Goal: Task Accomplishment & Management: Complete application form

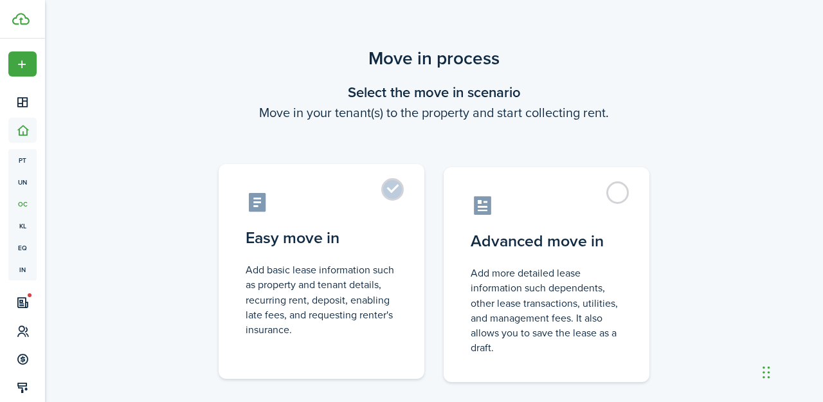
click at [395, 195] on label "Easy move in Add basic lease information such as property and tenant details, r…" at bounding box center [322, 271] width 206 height 215
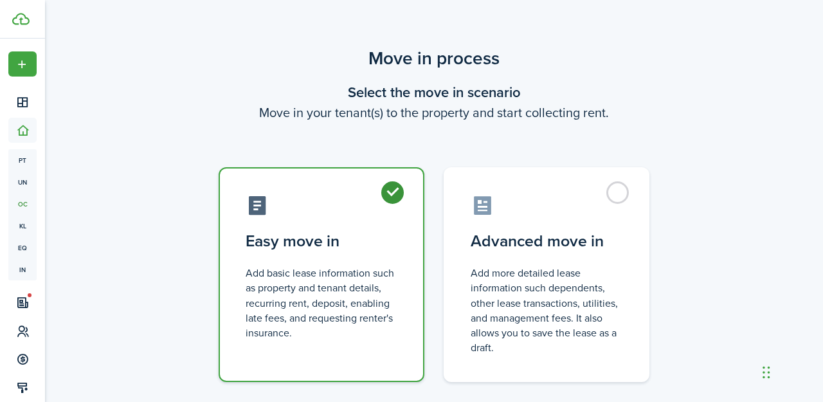
radio input "true"
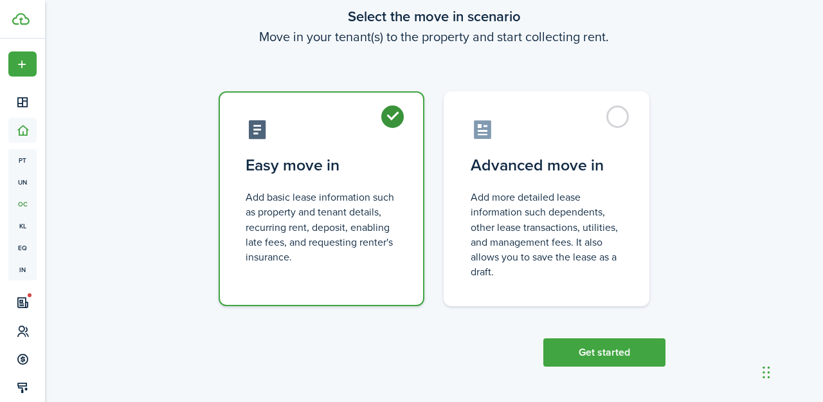
scroll to position [75, 0]
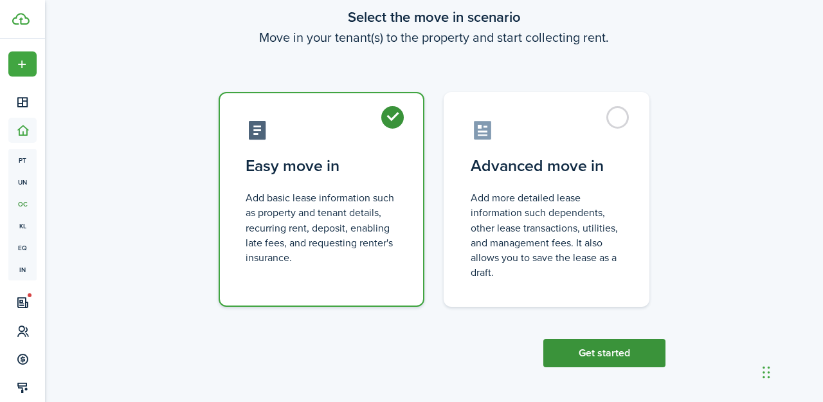
click at [638, 355] on button "Get started" at bounding box center [604, 353] width 122 height 28
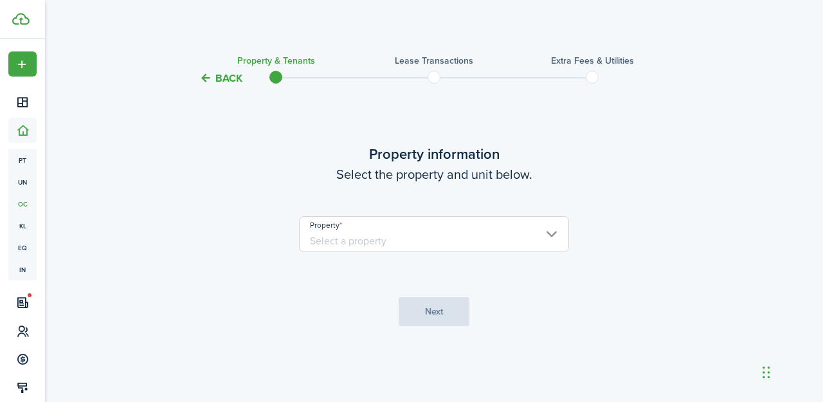
click at [413, 240] on input "Property" at bounding box center [434, 234] width 270 height 36
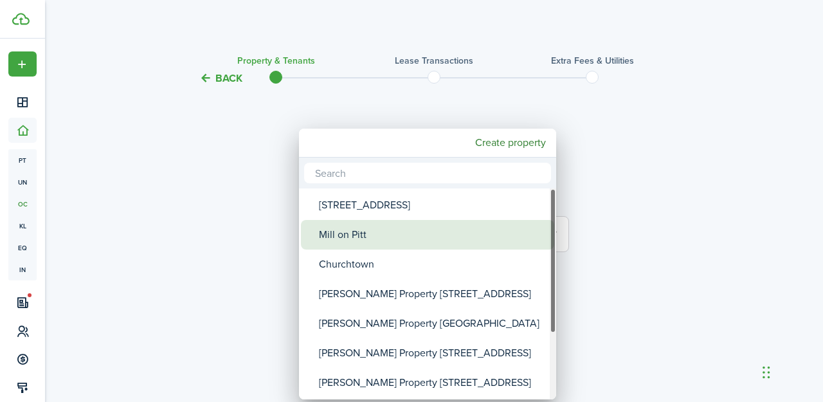
click at [401, 230] on div "Mill on Pitt" at bounding box center [433, 235] width 228 height 30
type input "Mill on Pitt"
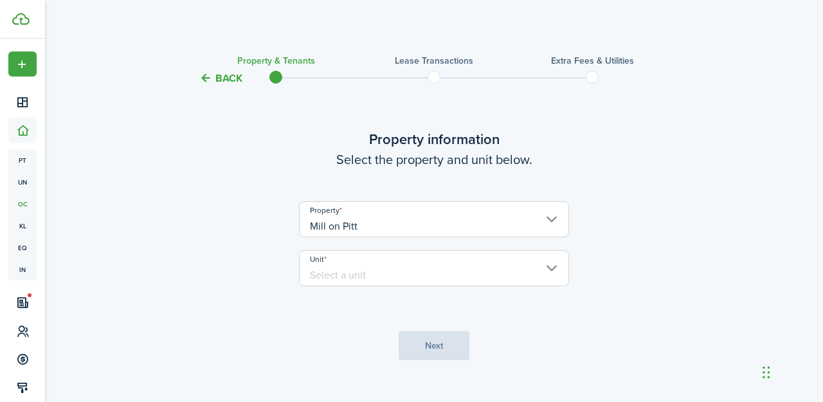
click at [413, 272] on input "Unit" at bounding box center [434, 268] width 270 height 36
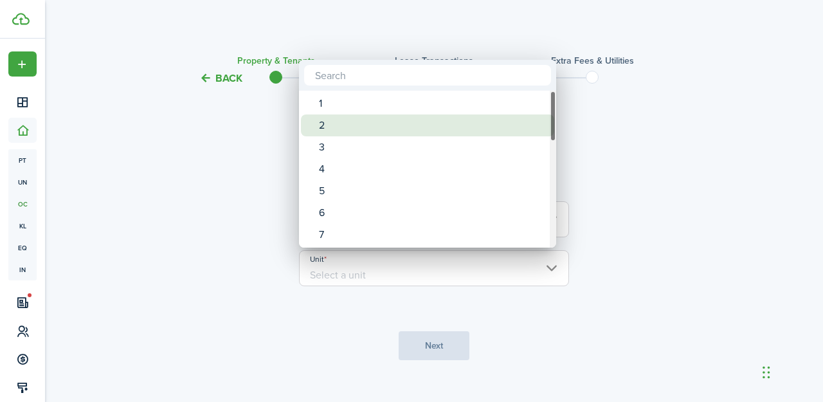
click at [405, 123] on div "2" at bounding box center [433, 125] width 228 height 22
type input "2"
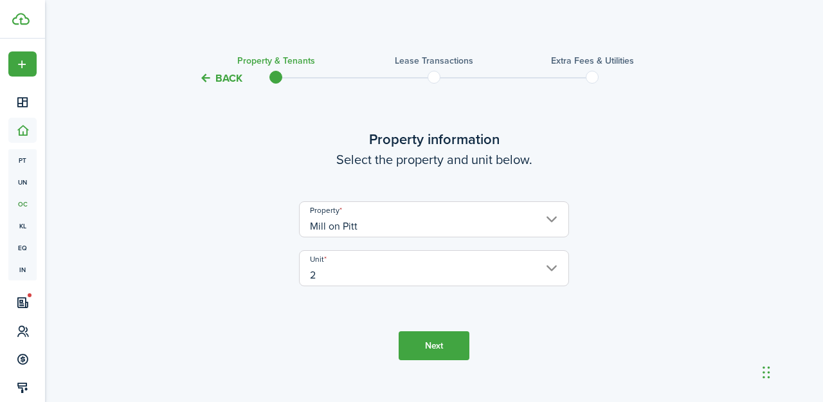
click at [426, 354] on button "Next" at bounding box center [434, 345] width 71 height 29
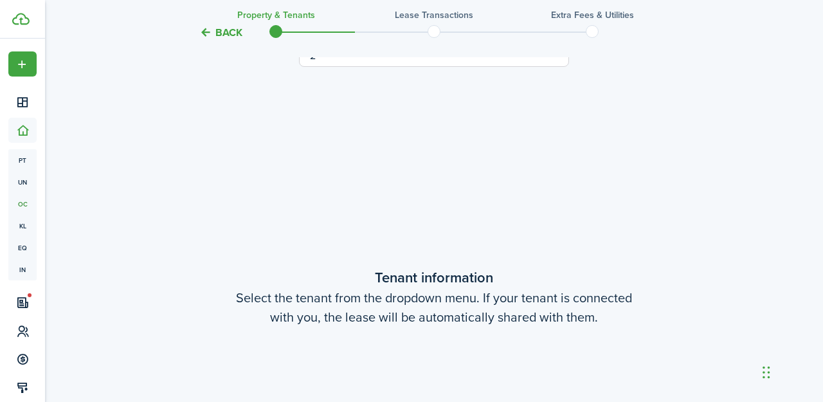
scroll to position [335, 0]
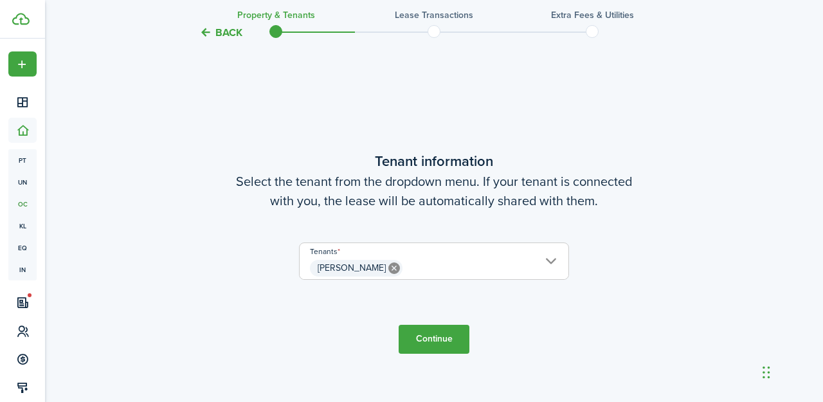
click at [455, 266] on span "[PERSON_NAME]" at bounding box center [434, 268] width 269 height 22
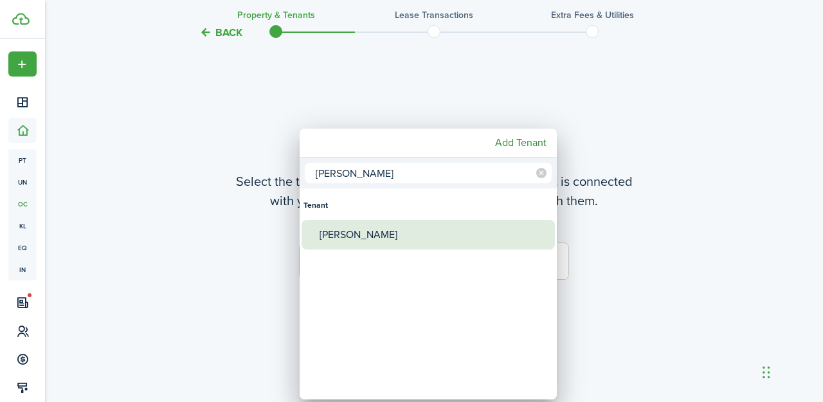
type input "[PERSON_NAME]"
click at [355, 230] on div "[PERSON_NAME]" at bounding box center [433, 235] width 228 height 30
type input "[PERSON_NAME], [PERSON_NAME]"
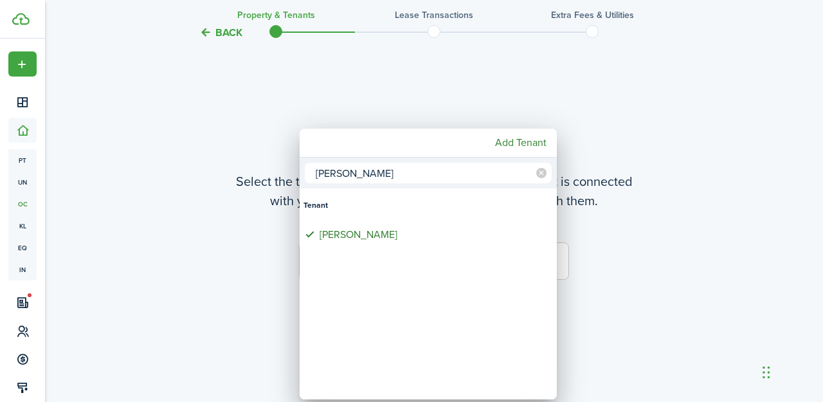
click at [681, 285] on div at bounding box center [411, 200] width 1028 height 607
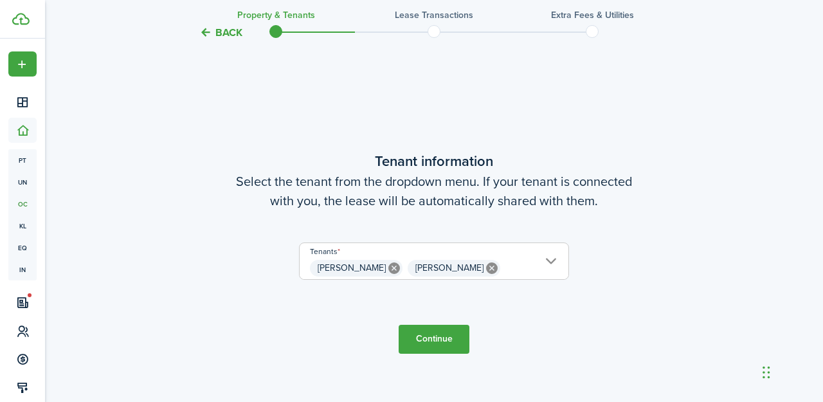
click at [429, 341] on button "Continue" at bounding box center [434, 339] width 71 height 29
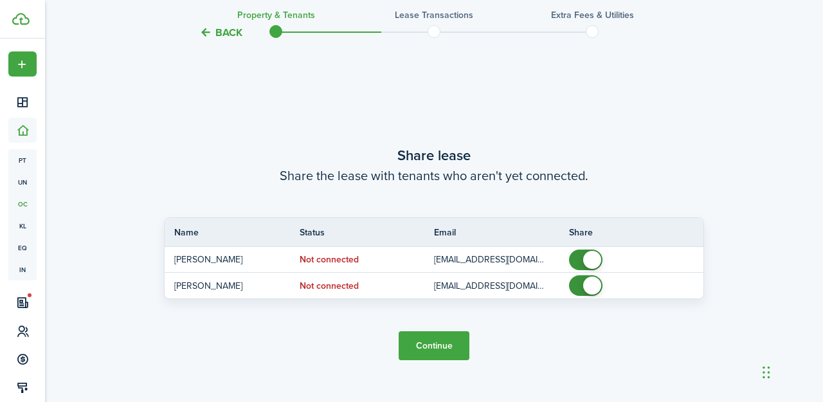
scroll to position [737, 0]
click at [425, 343] on button "Continue" at bounding box center [434, 344] width 71 height 29
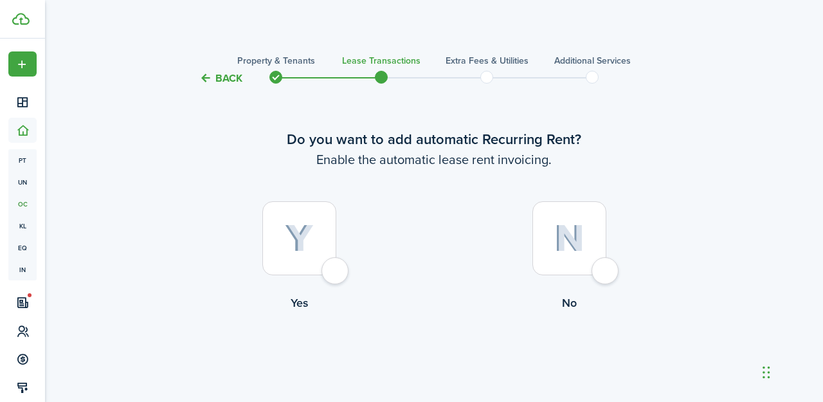
click at [336, 271] on div at bounding box center [299, 238] width 74 height 74
radio input "true"
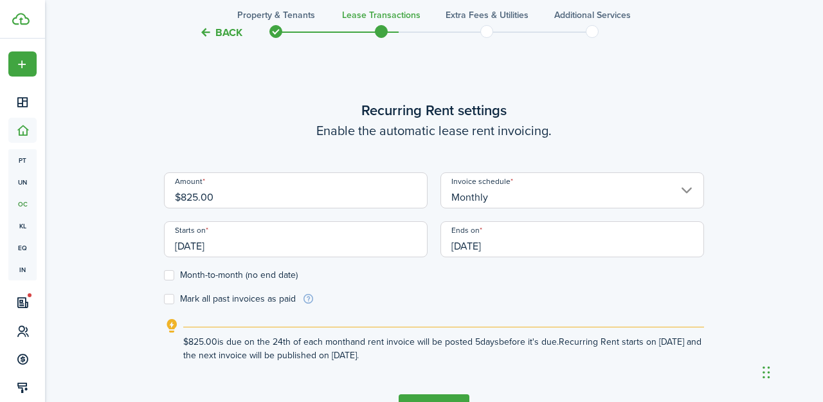
scroll to position [354, 0]
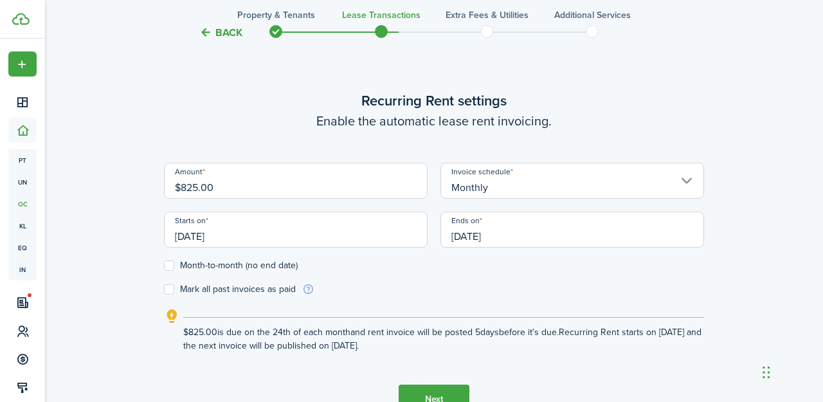
click at [197, 185] on input "$825.00" at bounding box center [296, 181] width 264 height 36
type input "$1,265.00"
click at [231, 229] on input "[DATE]" at bounding box center [296, 229] width 264 height 36
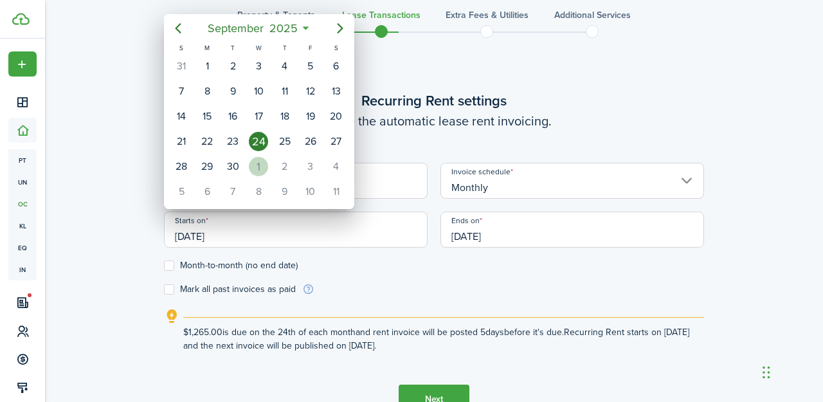
click at [252, 172] on div "1" at bounding box center [258, 166] width 19 height 19
type input "[DATE]"
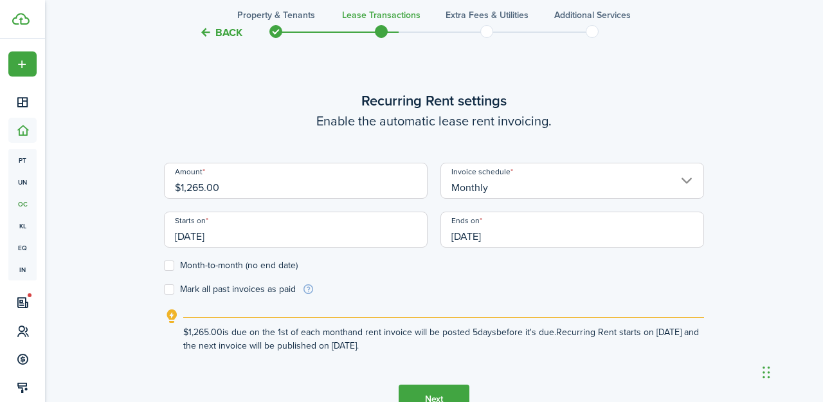
scroll to position [0, 0]
click at [479, 238] on input "[DATE]" at bounding box center [572, 229] width 264 height 36
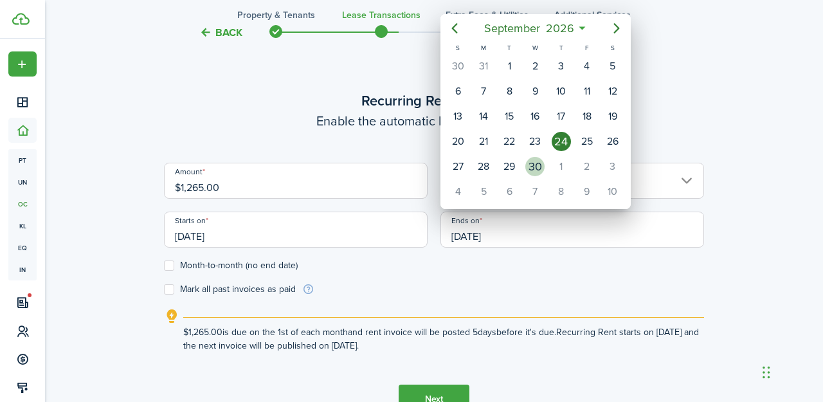
click at [542, 164] on div "30" at bounding box center [534, 166] width 19 height 19
type input "[DATE]"
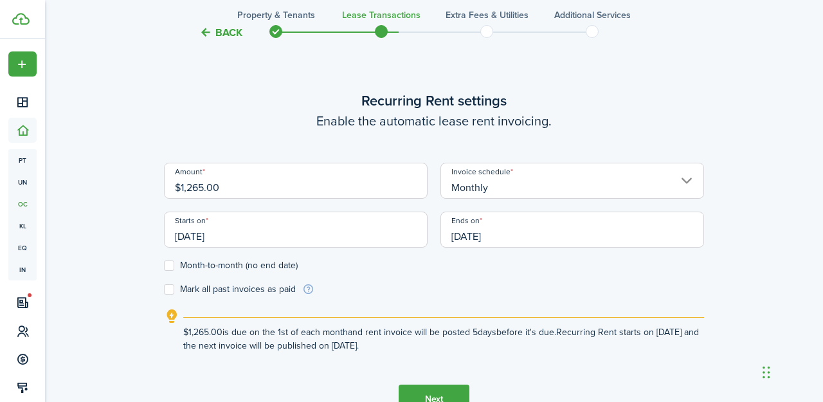
click at [546, 269] on control-checkbox "Month-to-month (no end date)" at bounding box center [434, 265] width 540 height 10
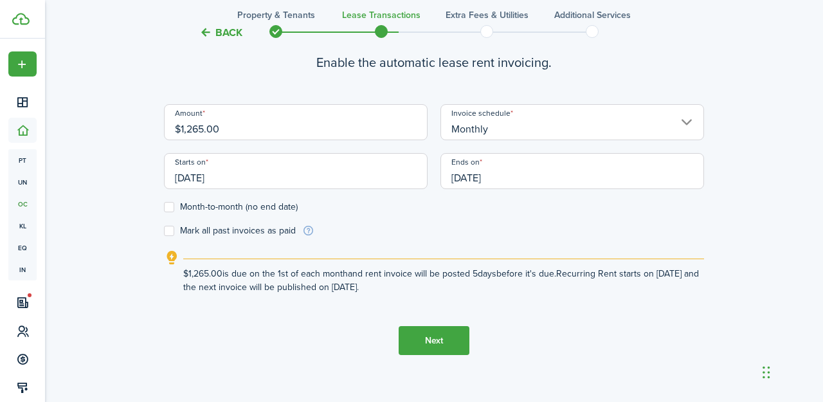
scroll to position [414, 0]
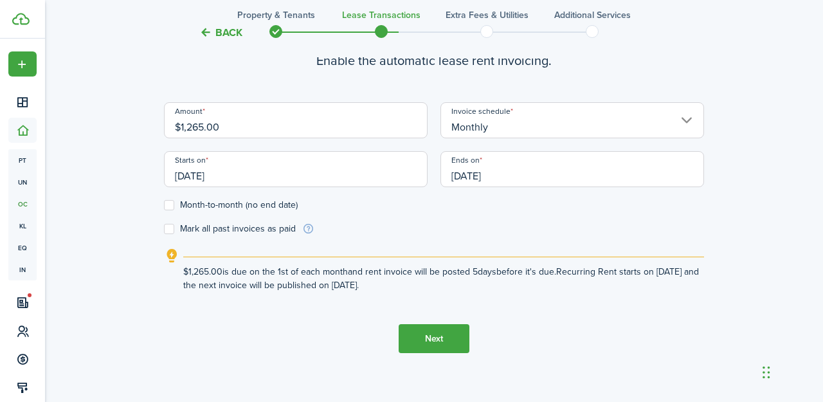
click at [172, 230] on label "Mark all past invoices as paid" at bounding box center [230, 229] width 132 height 10
click at [164, 229] on input "Mark all past invoices as paid" at bounding box center [163, 229] width 1 height 1
click at [172, 230] on label "Mark all past invoices as paid" at bounding box center [230, 229] width 132 height 10
click at [164, 229] on input "Mark all past invoices as paid" at bounding box center [163, 229] width 1 height 1
checkbox input "false"
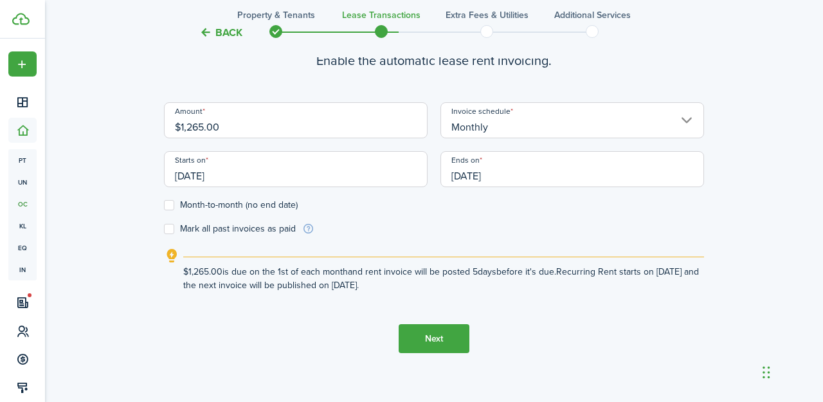
click at [448, 341] on button "Next" at bounding box center [434, 338] width 71 height 29
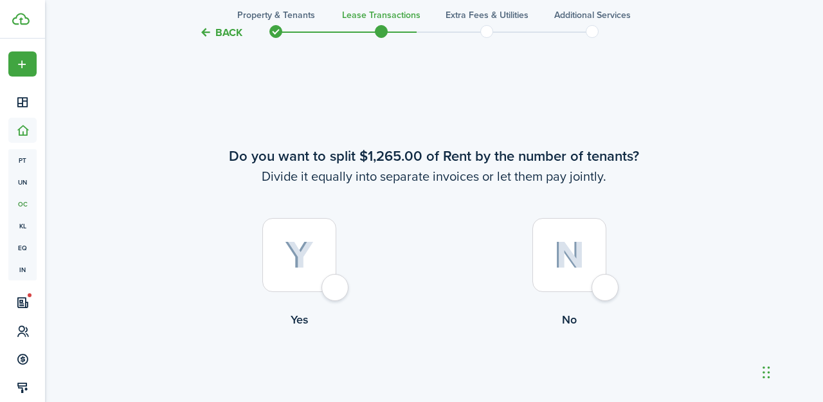
scroll to position [755, 0]
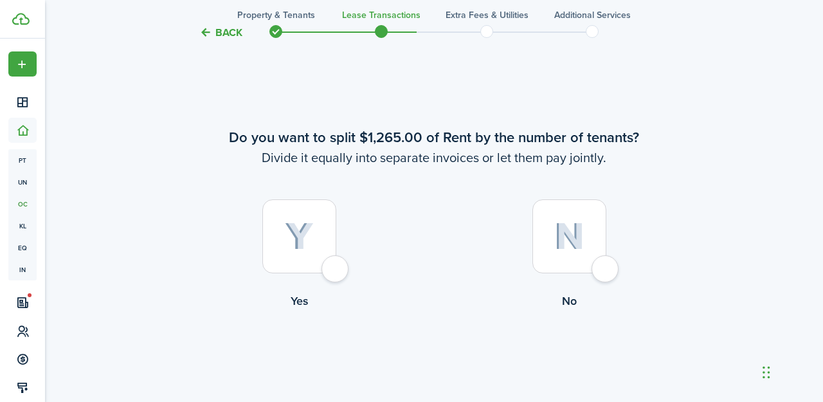
click at [581, 269] on div at bounding box center [569, 236] width 74 height 74
radio input "true"
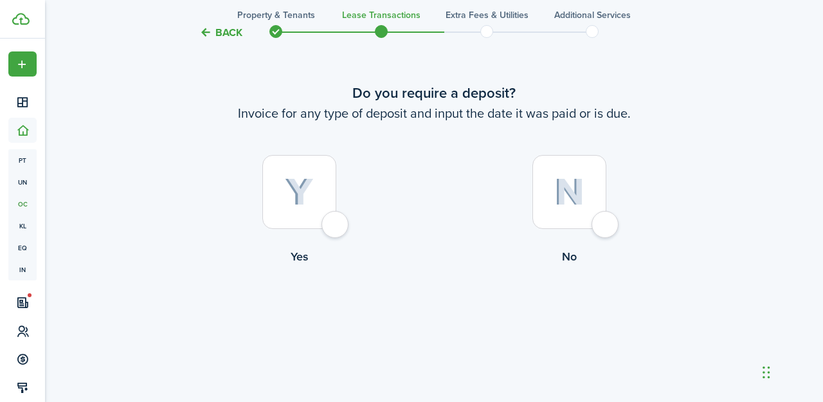
click at [336, 226] on div at bounding box center [299, 192] width 74 height 74
radio input "true"
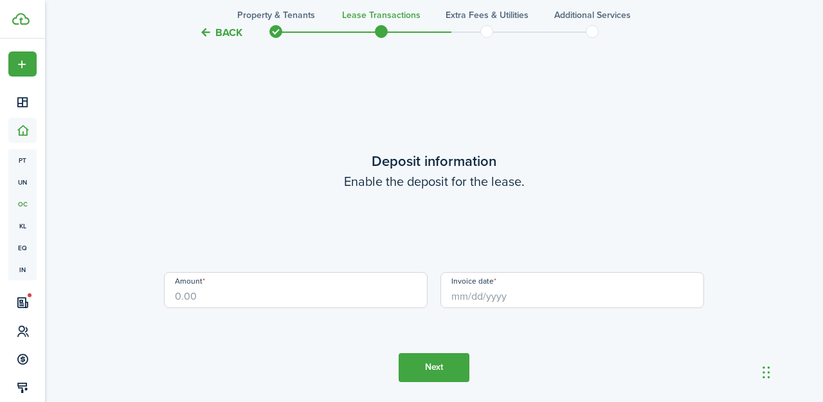
scroll to position [1559, 0]
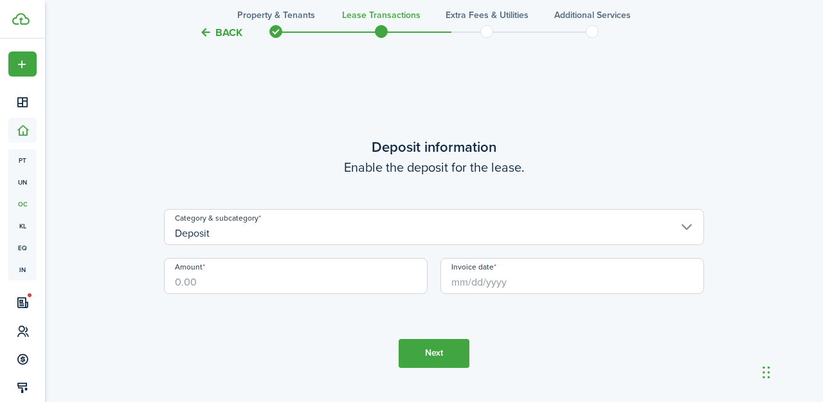
click at [277, 237] on input "Deposit" at bounding box center [434, 227] width 540 height 36
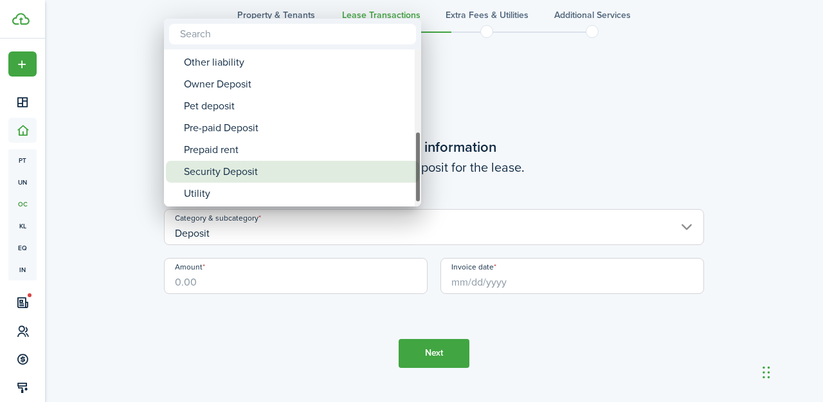
click at [292, 176] on div "Security Deposit" at bounding box center [298, 172] width 228 height 22
type input "Deposit / Security Deposit"
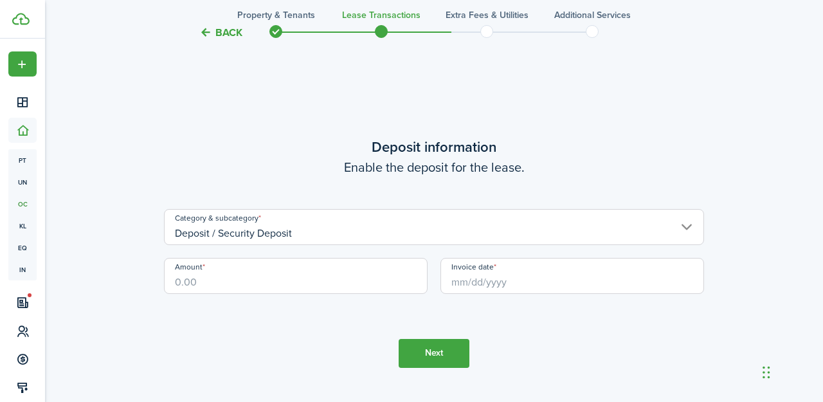
click at [270, 274] on input "Amount" at bounding box center [296, 276] width 264 height 36
click at [516, 291] on input "Invoice date" at bounding box center [572, 276] width 264 height 36
type input "$1,265.00"
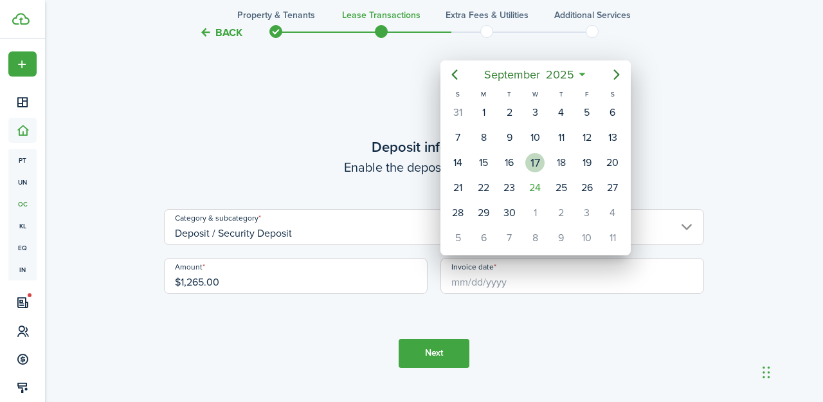
click at [535, 161] on div "17" at bounding box center [534, 162] width 19 height 19
type input "[DATE]"
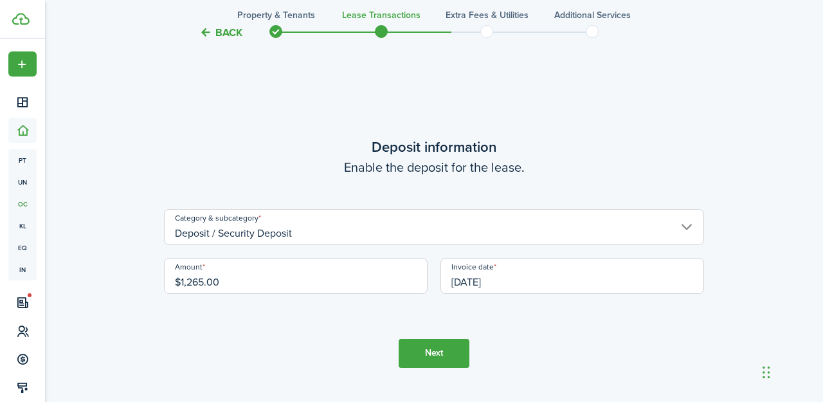
click at [440, 357] on button "Next" at bounding box center [434, 353] width 71 height 29
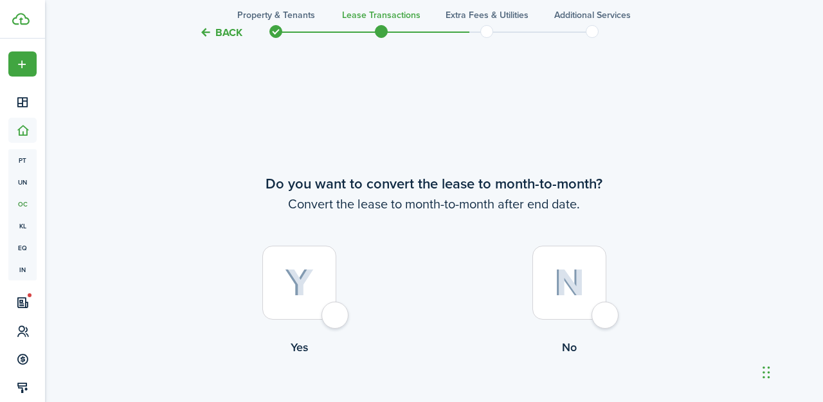
scroll to position [1960, 0]
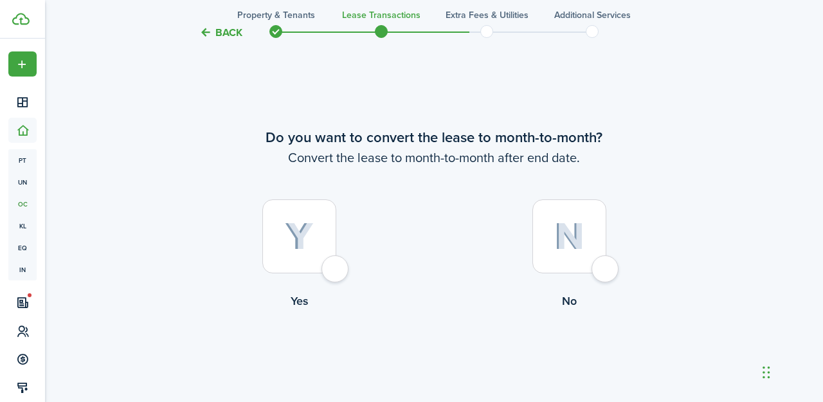
click at [336, 272] on div at bounding box center [299, 236] width 74 height 74
radio input "true"
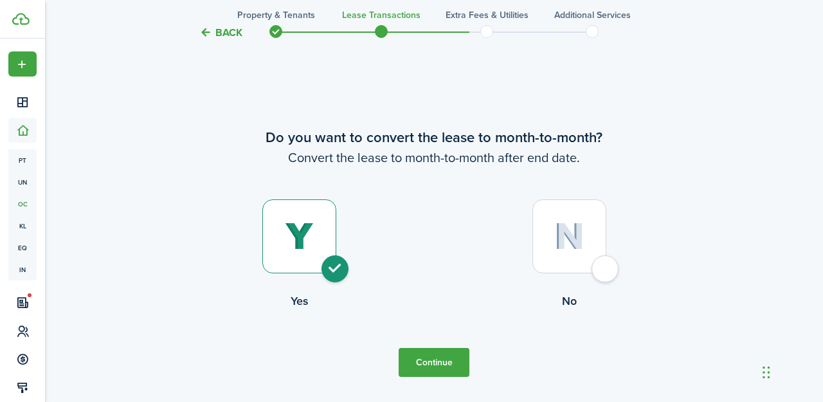
click at [425, 359] on button "Continue" at bounding box center [434, 362] width 71 height 29
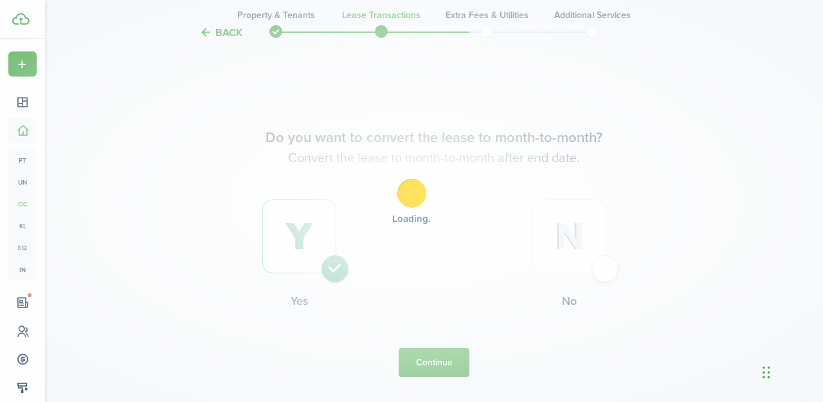
scroll to position [0, 0]
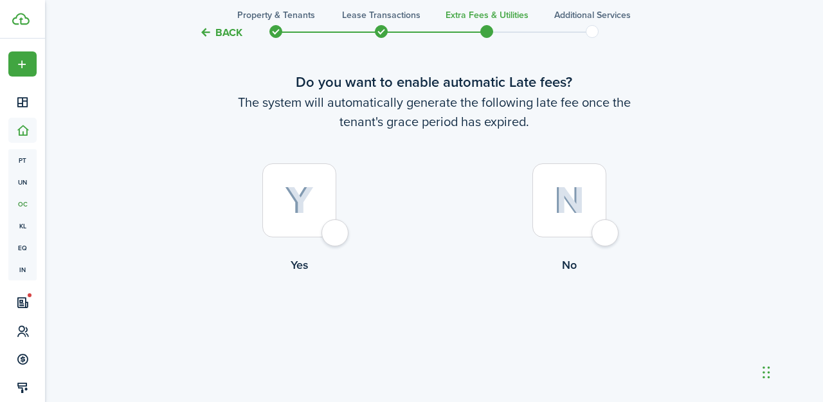
click at [333, 231] on div at bounding box center [299, 200] width 74 height 74
radio input "true"
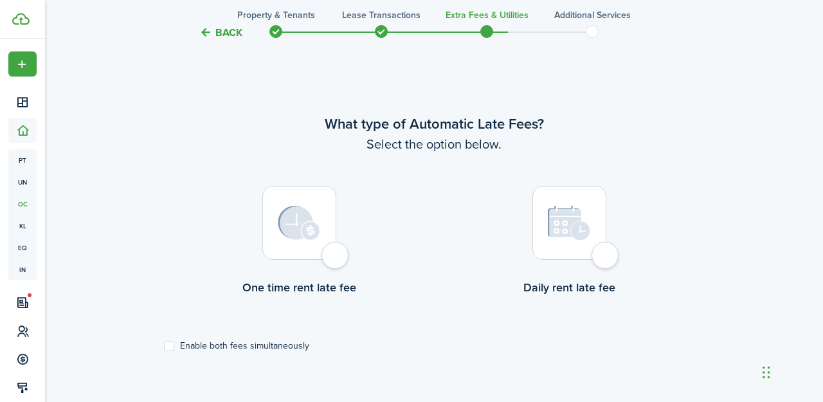
scroll to position [373, 0]
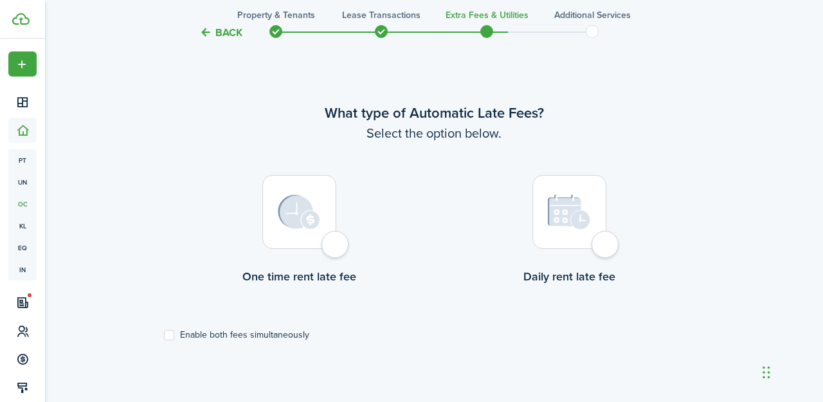
click at [334, 247] on div at bounding box center [299, 212] width 74 height 74
radio input "true"
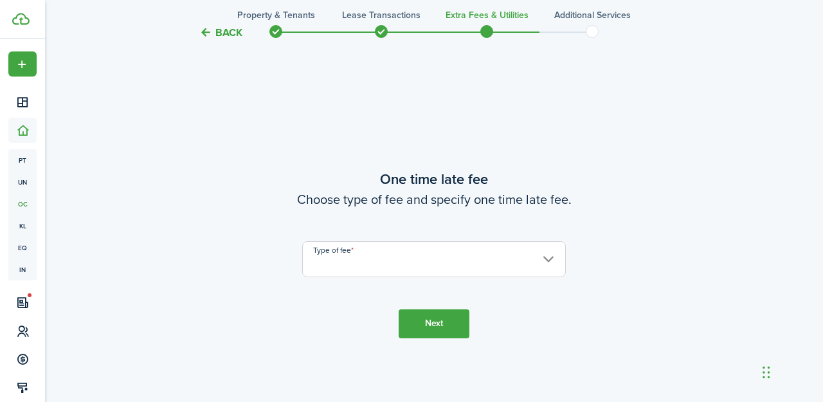
scroll to position [775, 0]
click at [340, 263] on input "Type of fee" at bounding box center [434, 258] width 264 height 36
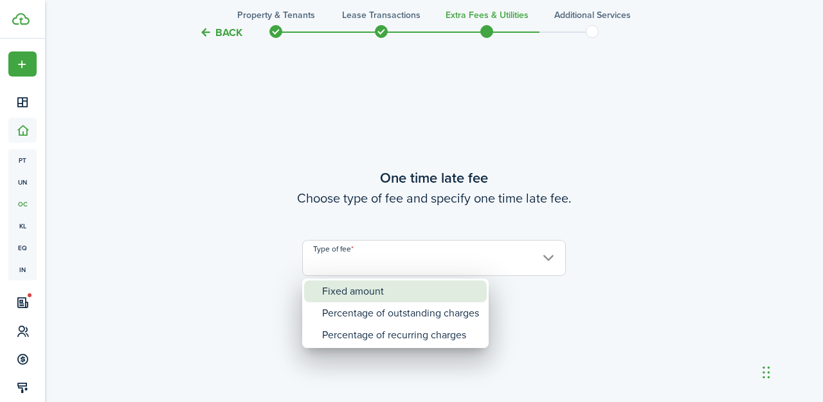
click at [343, 293] on div "Fixed amount" at bounding box center [400, 291] width 157 height 22
type input "Fixed amount"
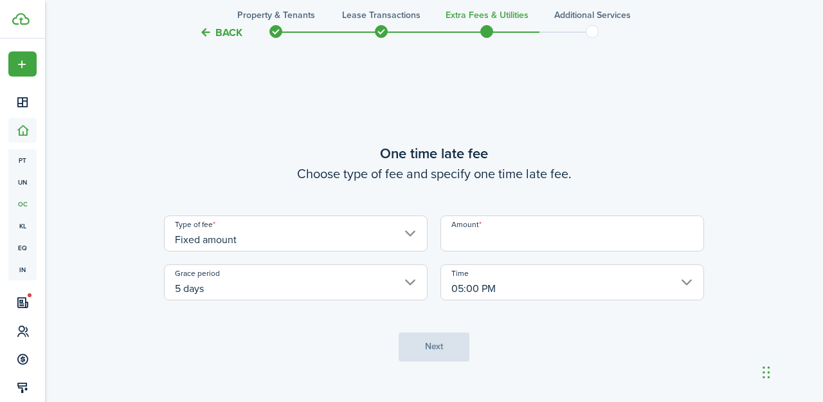
click at [343, 293] on input "5 days" at bounding box center [296, 282] width 264 height 36
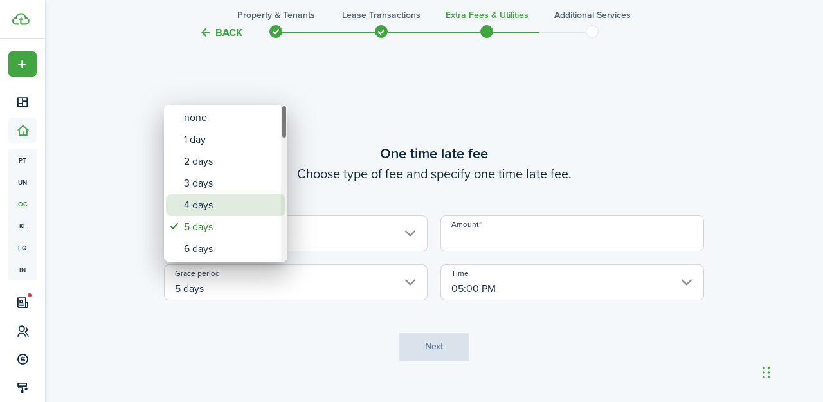
click at [225, 206] on div "4 days" at bounding box center [231, 205] width 94 height 22
type input "4 days"
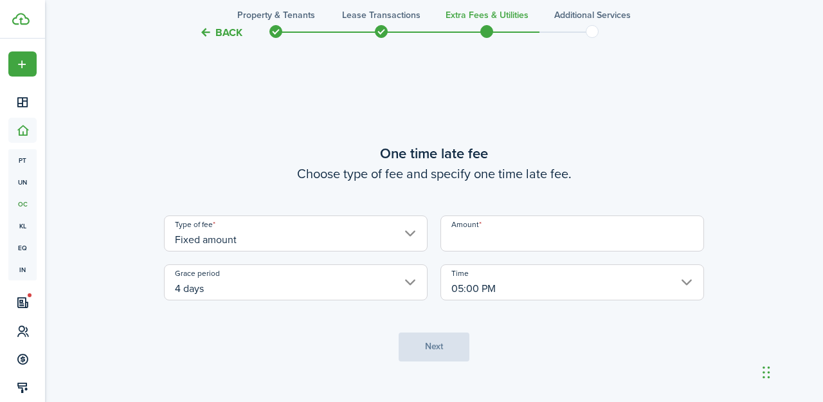
click at [536, 239] on input "Amount" at bounding box center [572, 233] width 264 height 36
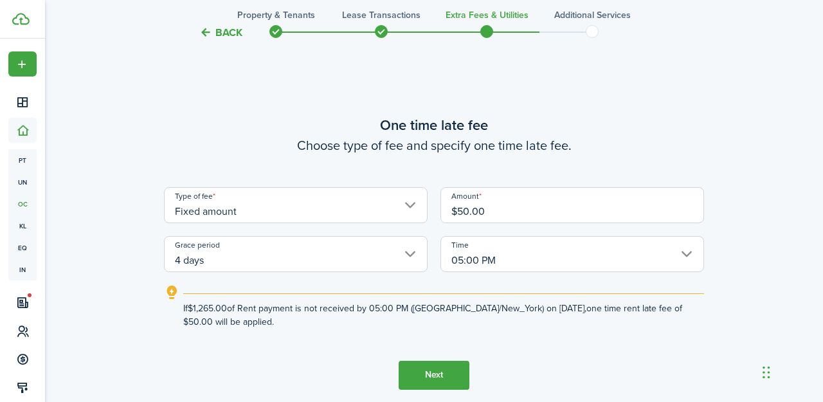
click at [556, 260] on input "05:00 PM" at bounding box center [572, 254] width 264 height 36
type input "$50.00"
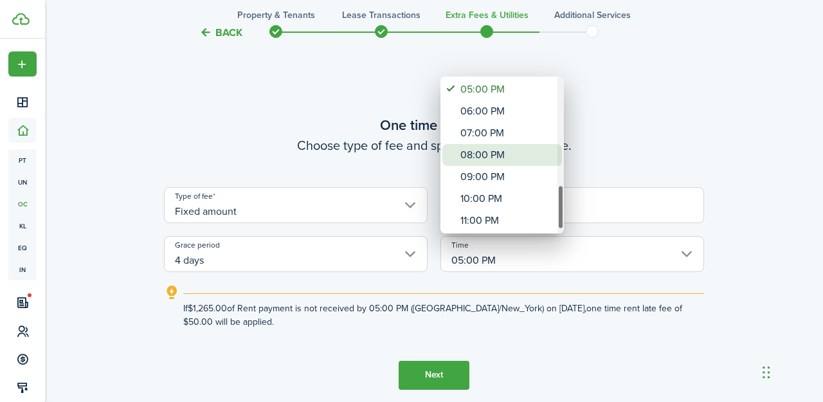
click at [503, 156] on div "08:00 PM" at bounding box center [507, 155] width 94 height 22
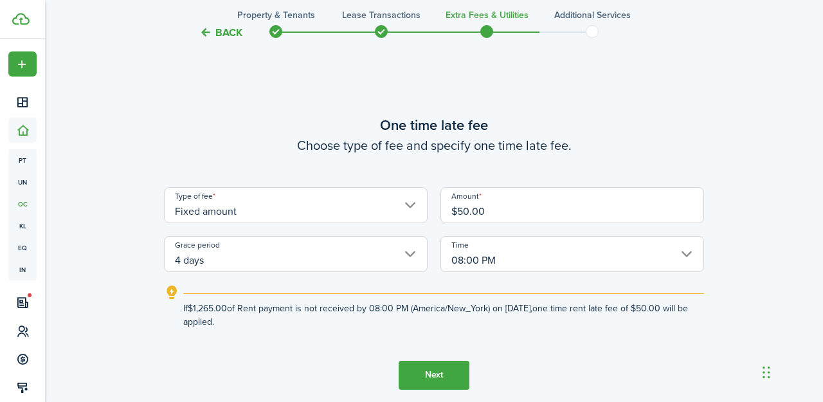
click at [546, 360] on tc-wizard-step "One time late fee Choose type of fee and specify one time late fee. Type of fee…" at bounding box center [434, 252] width 540 height 402
click at [463, 249] on input "08:00 PM" at bounding box center [572, 254] width 264 height 36
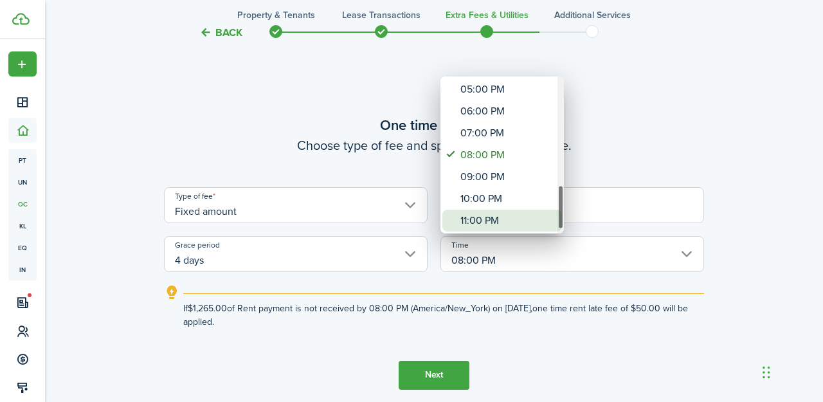
click at [490, 219] on div "11:00 PM" at bounding box center [507, 221] width 94 height 22
type input "11:00 PM"
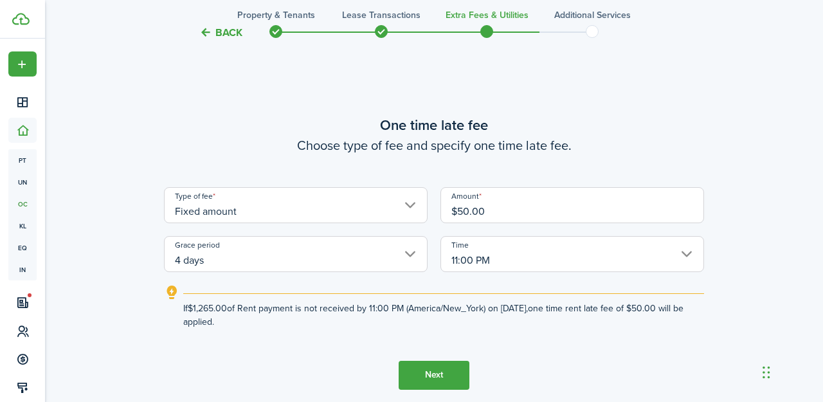
click at [510, 269] on input "11:00 PM" at bounding box center [572, 254] width 264 height 36
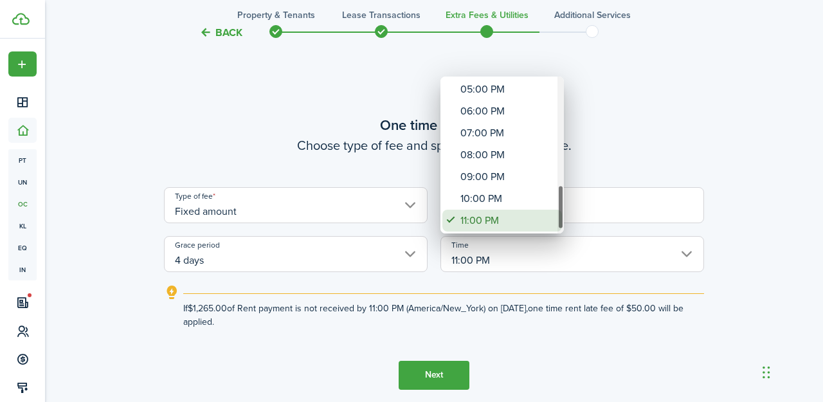
click at [503, 215] on div "11:00 PM" at bounding box center [507, 221] width 94 height 22
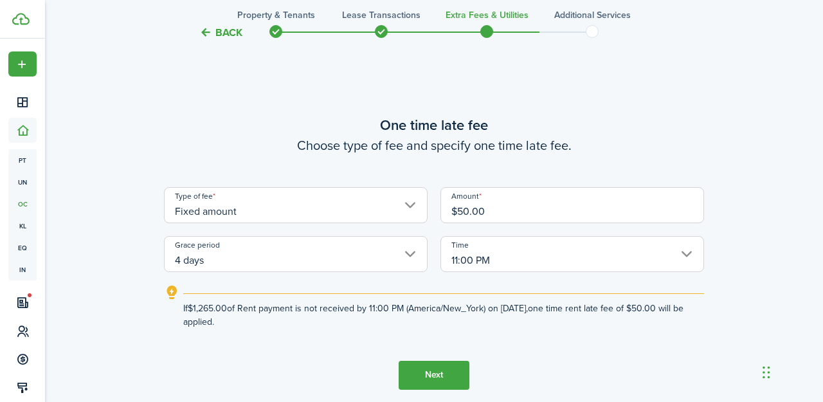
click at [517, 347] on tc-wizard-step "One time late fee Choose type of fee and specify one time late fee. Type of fee…" at bounding box center [434, 252] width 540 height 402
click at [447, 370] on button "Next" at bounding box center [434, 375] width 71 height 29
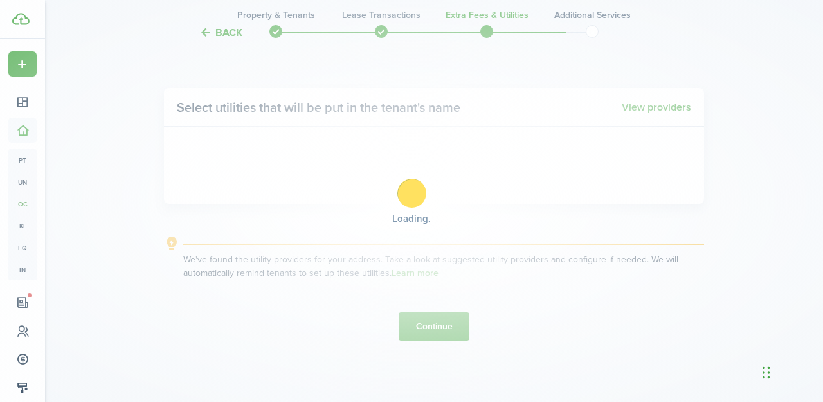
scroll to position [1276, 0]
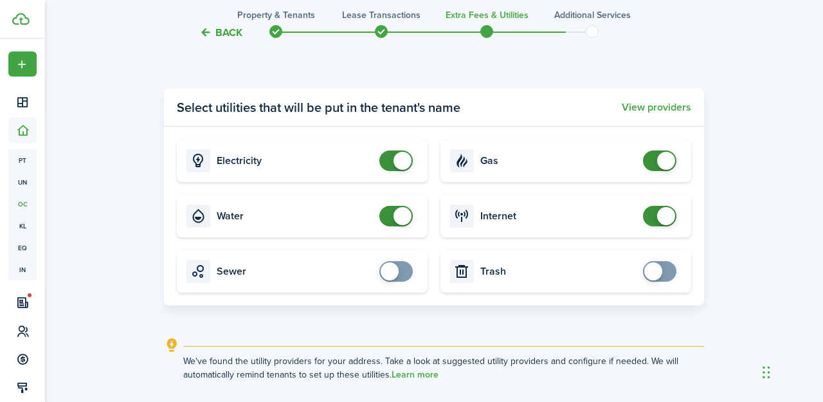
checkbox input "false"
click at [408, 220] on span at bounding box center [402, 216] width 18 height 18
checkbox input "false"
click at [668, 158] on span at bounding box center [666, 161] width 18 height 18
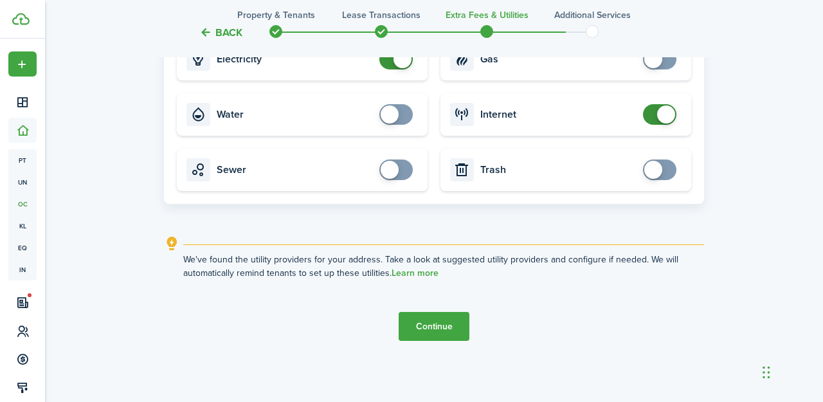
scroll to position [1377, 0]
click at [458, 323] on button "Continue" at bounding box center [434, 326] width 71 height 29
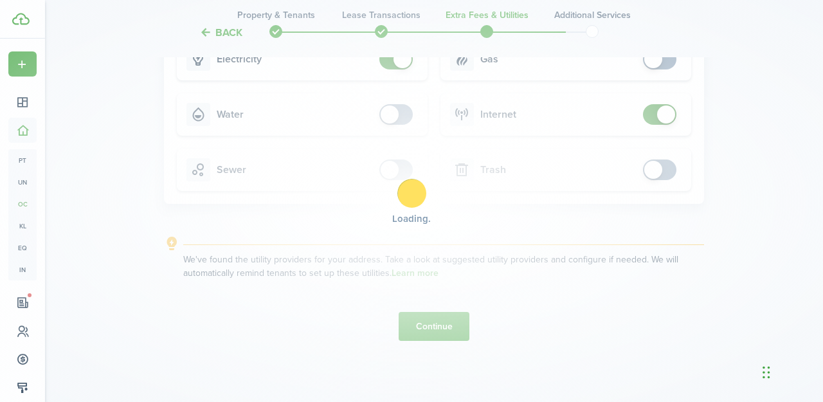
scroll to position [0, 0]
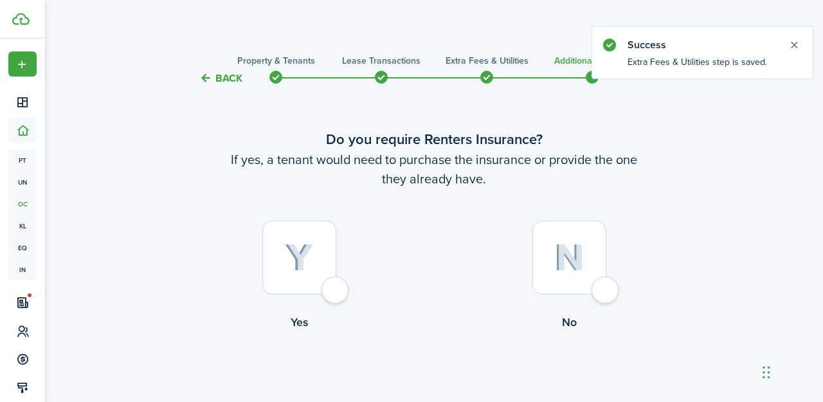
click at [333, 288] on div at bounding box center [299, 257] width 74 height 74
radio input "true"
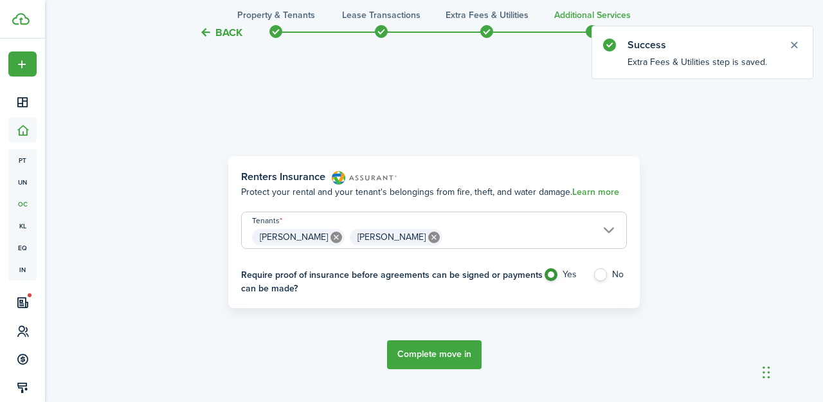
scroll to position [373, 0]
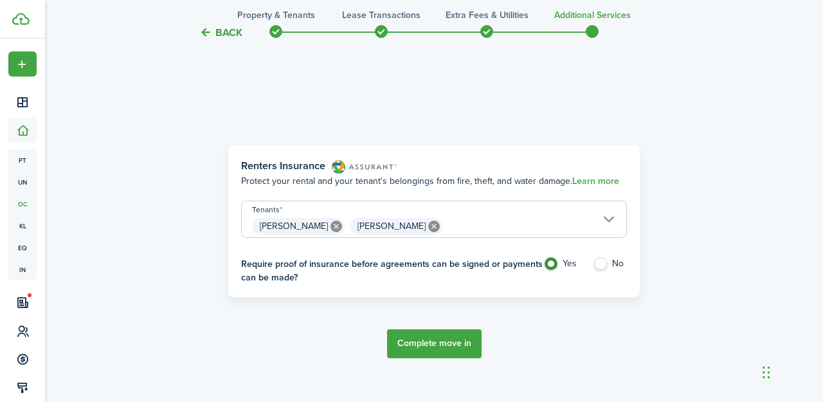
click at [452, 345] on button "Complete move in" at bounding box center [434, 343] width 94 height 29
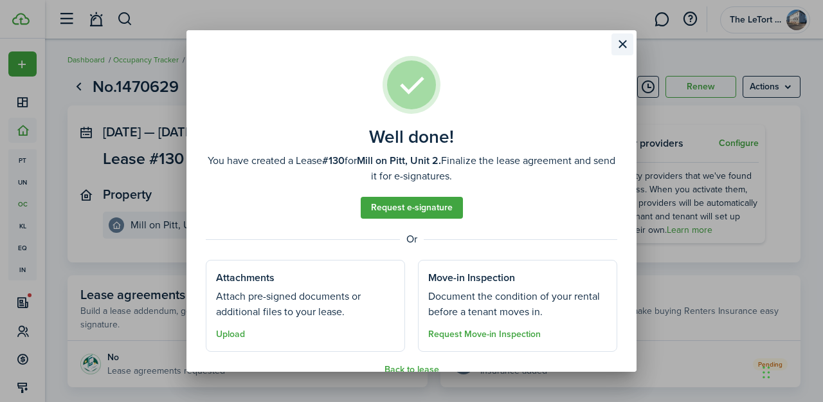
click at [618, 40] on button "Close modal" at bounding box center [622, 44] width 22 height 22
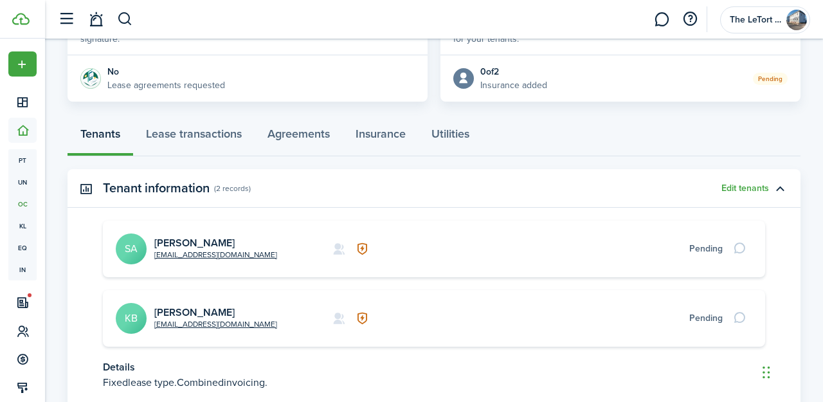
scroll to position [287, 0]
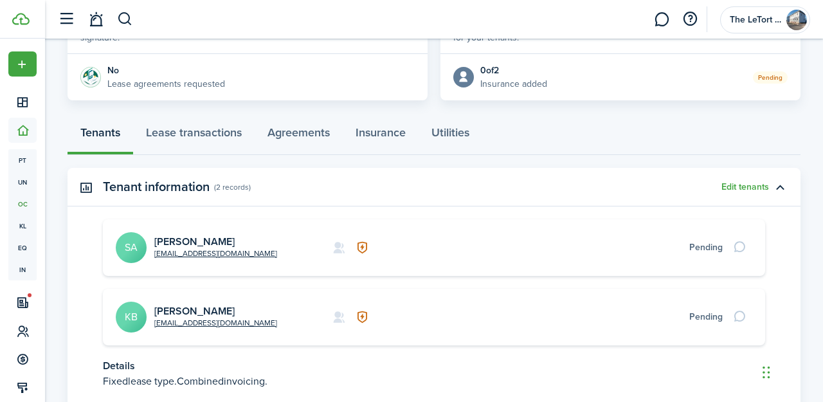
click at [236, 309] on card-title "[PERSON_NAME]" at bounding box center [239, 311] width 170 height 12
click at [179, 310] on link "[PERSON_NAME]" at bounding box center [194, 310] width 80 height 15
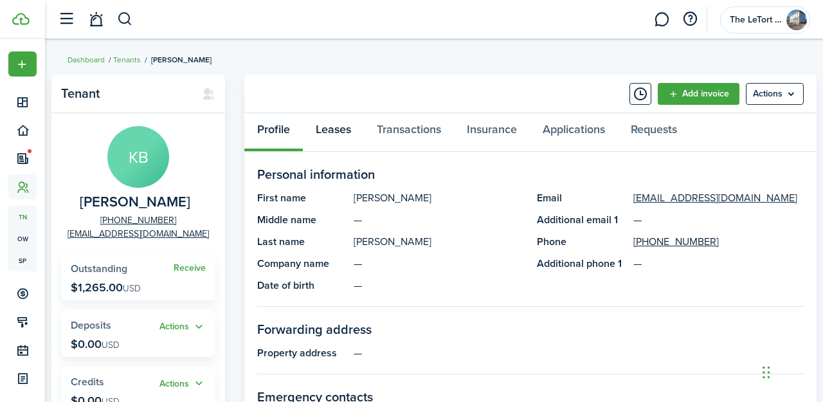
click at [330, 127] on link "Leases" at bounding box center [333, 132] width 61 height 39
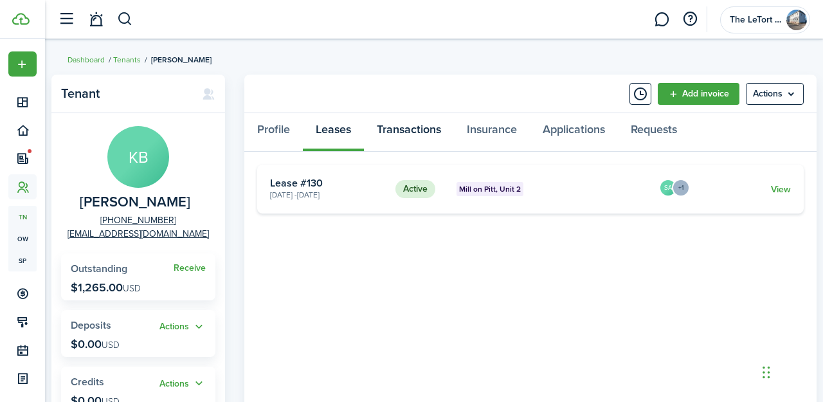
click at [404, 130] on link "Transactions" at bounding box center [409, 132] width 90 height 39
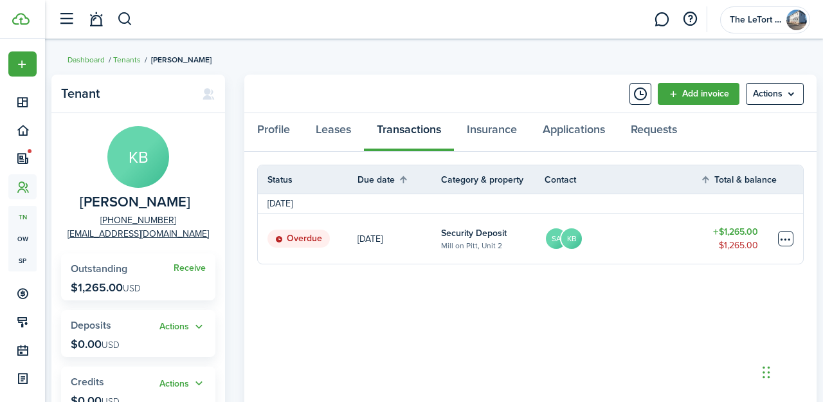
click at [784, 244] on table-menu-btn-icon at bounding box center [785, 238] width 15 height 15
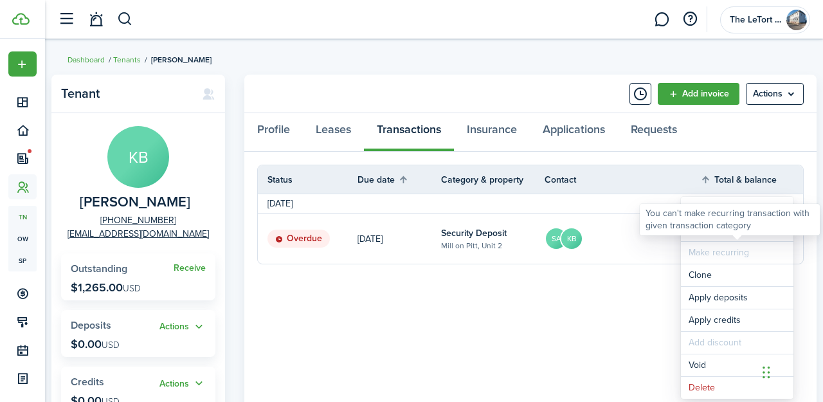
click at [706, 234] on div "You can't make recurring transaction with given transaction category" at bounding box center [730, 219] width 180 height 31
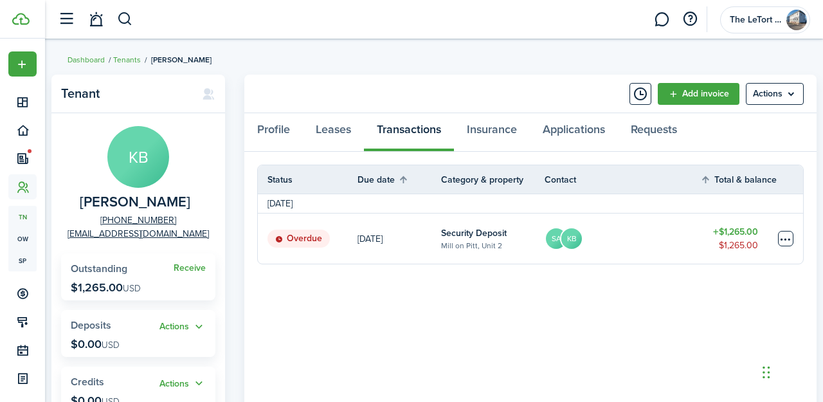
click at [784, 238] on table-menu-btn-icon "Open menu" at bounding box center [785, 238] width 15 height 15
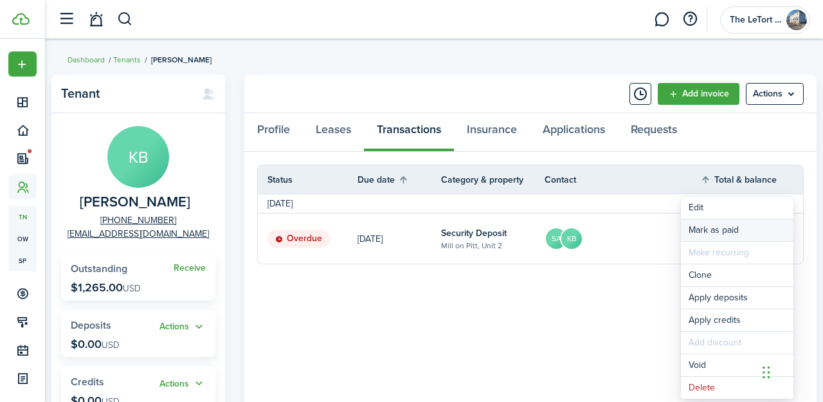
click at [720, 230] on link "Mark as paid" at bounding box center [737, 230] width 112 height 22
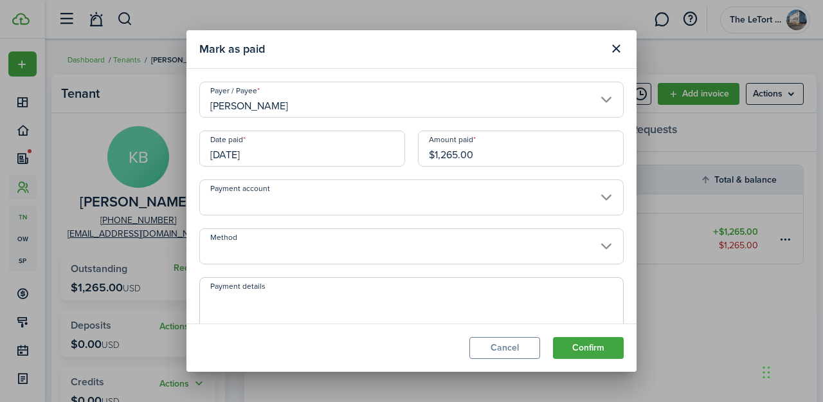
click at [372, 246] on input "Method" at bounding box center [411, 246] width 424 height 36
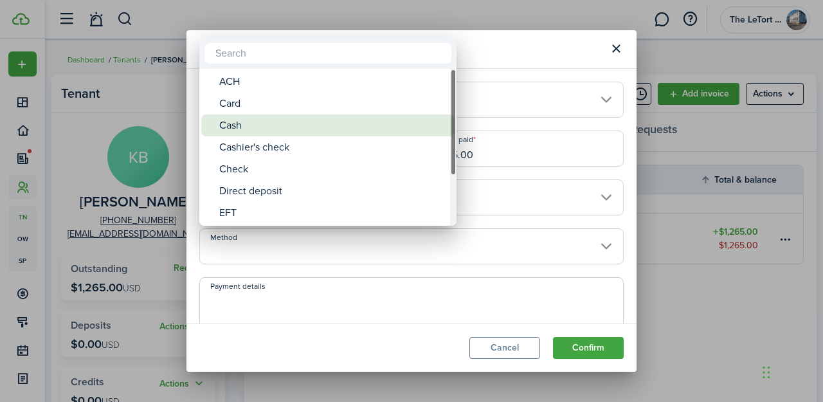
click at [357, 125] on div "Cash" at bounding box center [333, 125] width 228 height 22
type input "Cash"
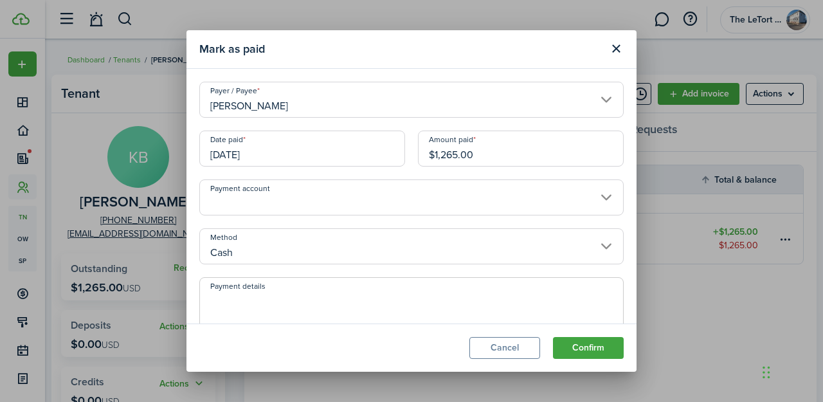
click at [354, 96] on input "[PERSON_NAME]" at bounding box center [411, 100] width 424 height 36
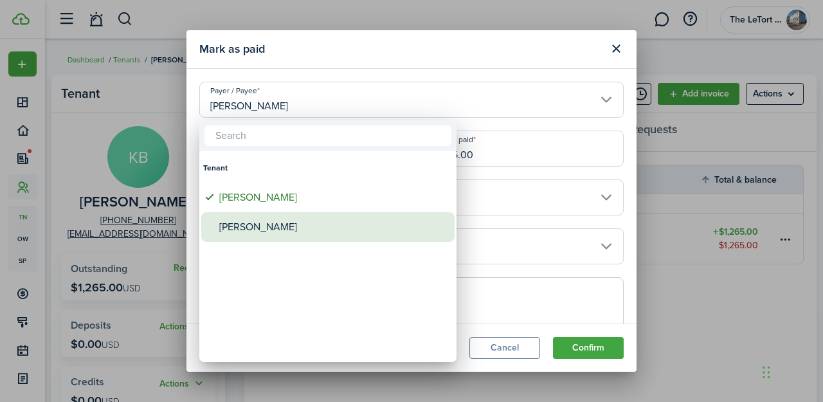
click at [346, 228] on div "[PERSON_NAME]" at bounding box center [333, 227] width 228 height 30
type input "[PERSON_NAME]"
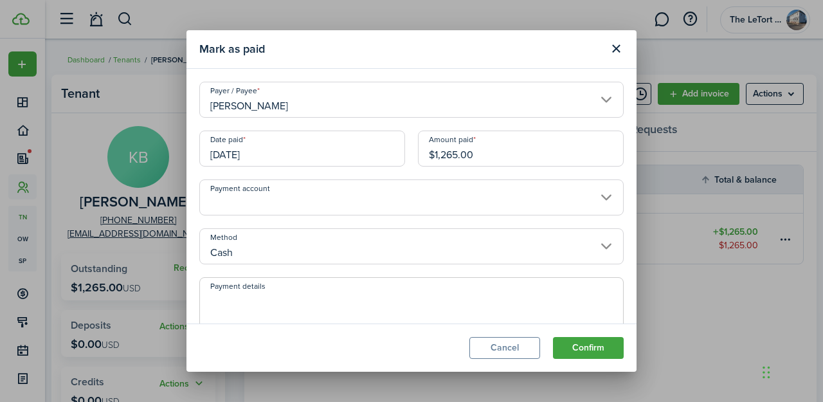
click at [350, 301] on textarea "Payment details" at bounding box center [411, 323] width 423 height 62
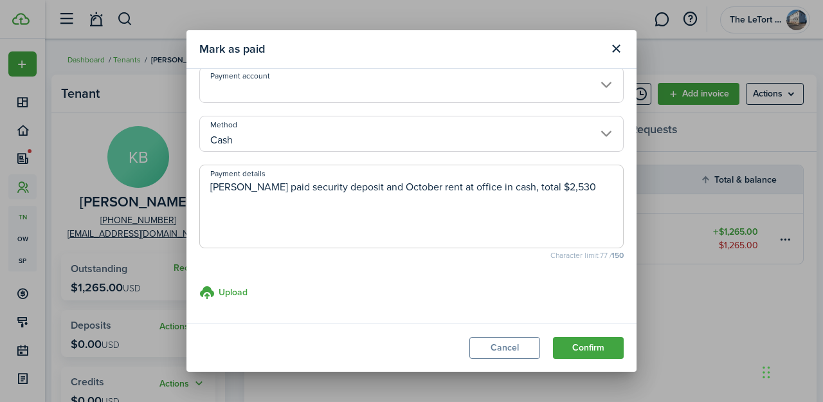
scroll to position [112, 0]
type textarea "[PERSON_NAME] paid security deposit and October rent at office in cash, total $…"
click at [598, 349] on button "Confirm" at bounding box center [588, 348] width 71 height 22
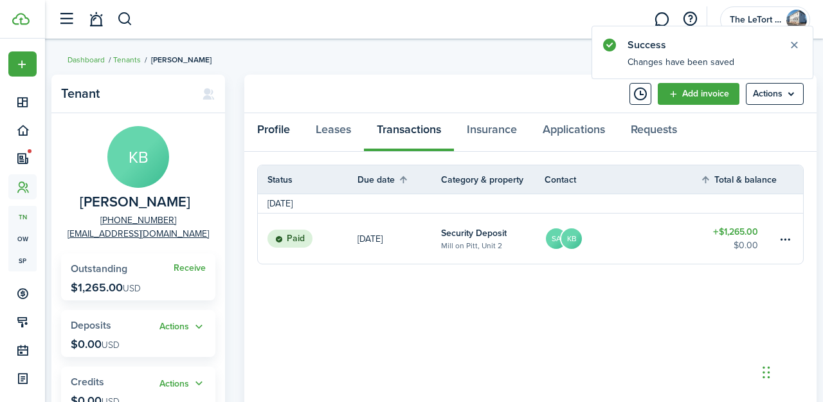
click at [277, 130] on link "Profile" at bounding box center [273, 132] width 58 height 39
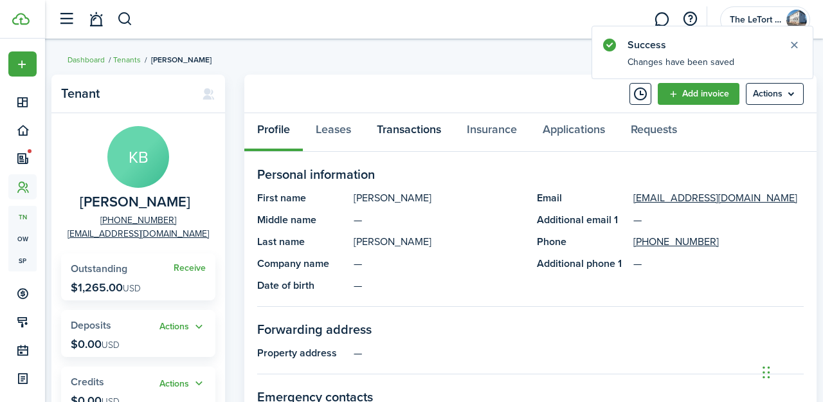
click at [414, 129] on link "Transactions" at bounding box center [409, 132] width 90 height 39
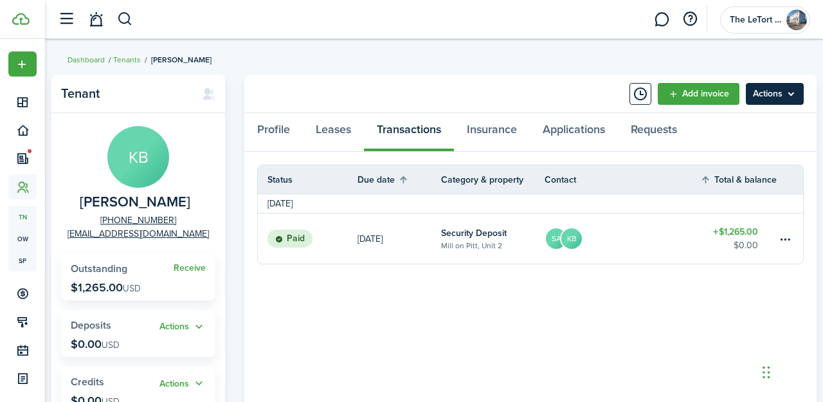
click at [774, 98] on menu-btn "Actions" at bounding box center [775, 94] width 58 height 22
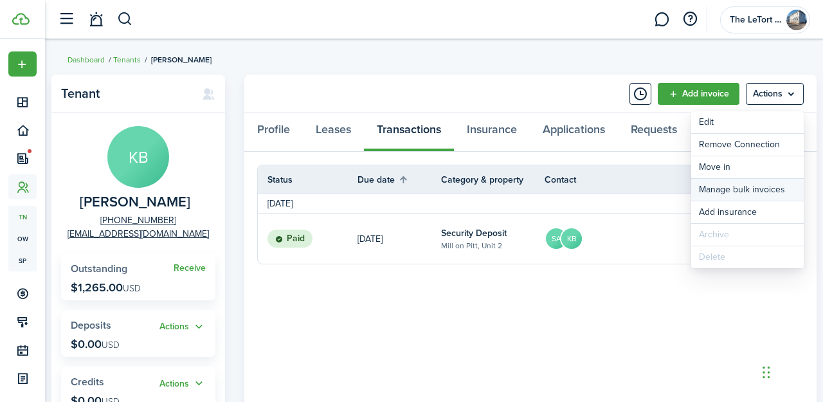
click at [746, 192] on link "Manage bulk invoices" at bounding box center [747, 190] width 112 height 22
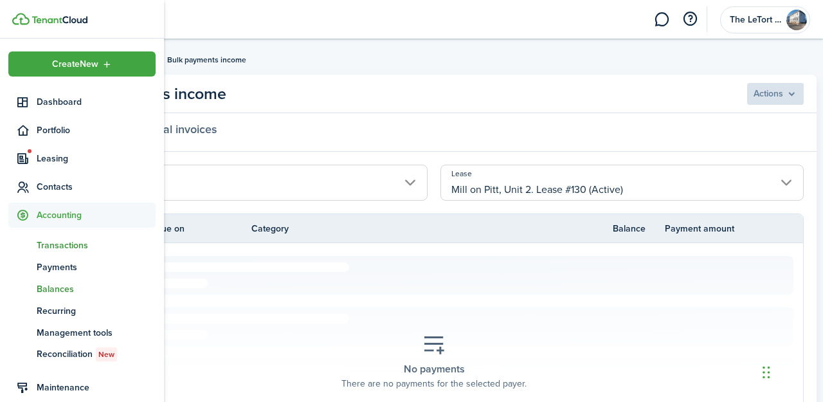
click at [55, 282] on span "Balances" at bounding box center [96, 288] width 119 height 13
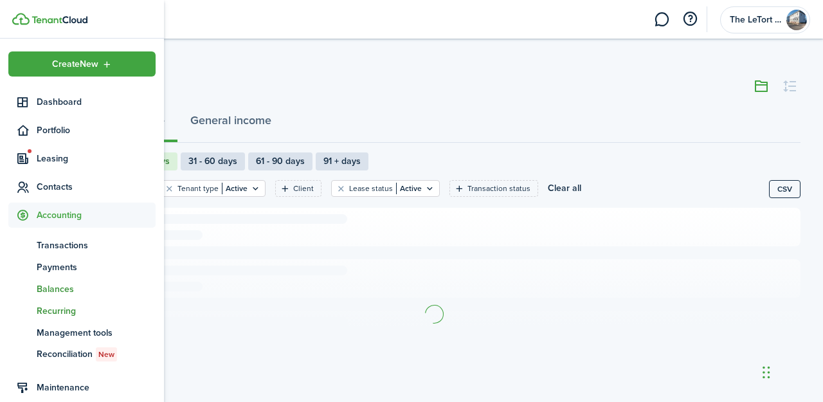
click at [48, 314] on span "Recurring" at bounding box center [96, 310] width 119 height 13
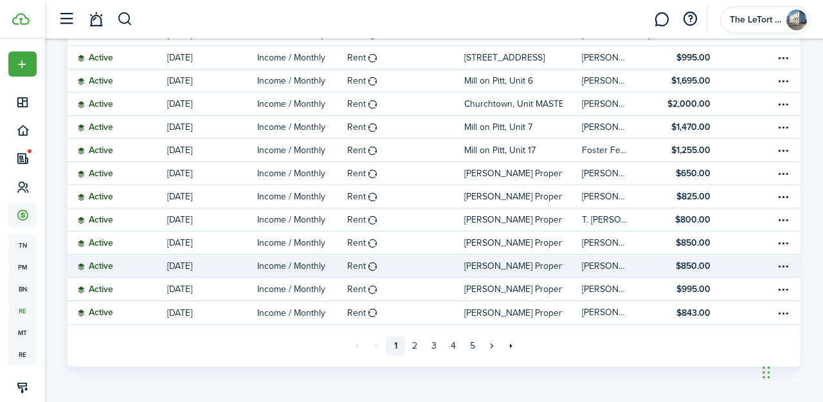
scroll to position [350, 0]
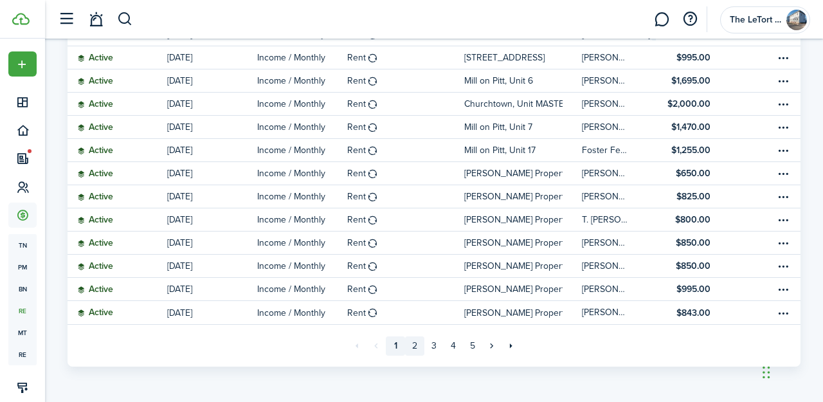
click at [413, 345] on link "2" at bounding box center [414, 345] width 19 height 19
click at [436, 345] on link "3" at bounding box center [433, 345] width 19 height 19
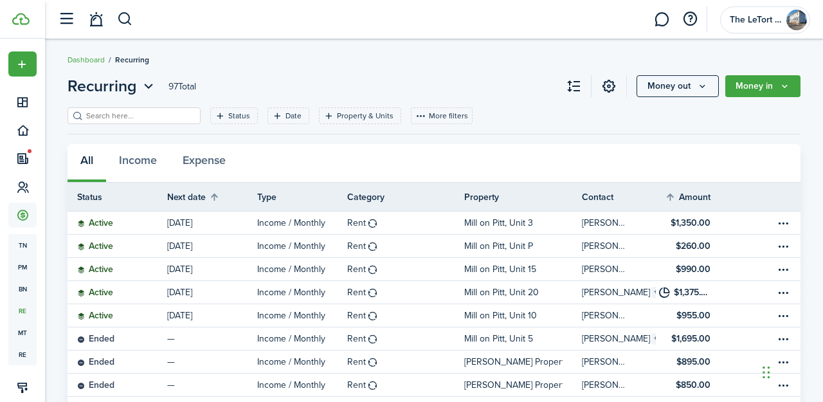
click at [155, 110] on input "search" at bounding box center [139, 116] width 113 height 12
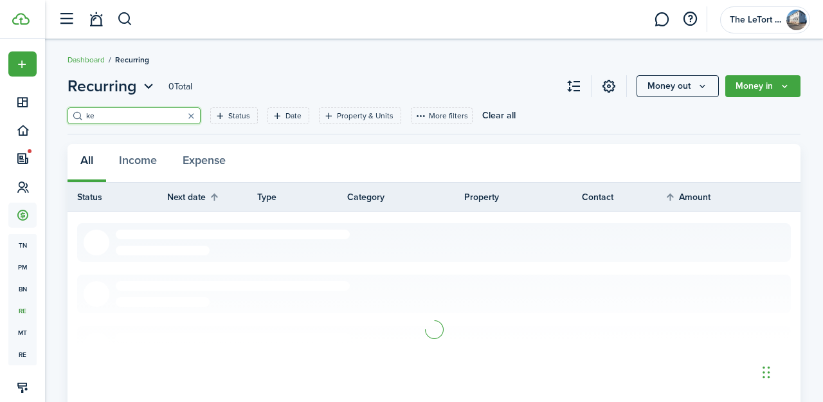
type input "kel"
